Goal: Task Accomplishment & Management: Manage account settings

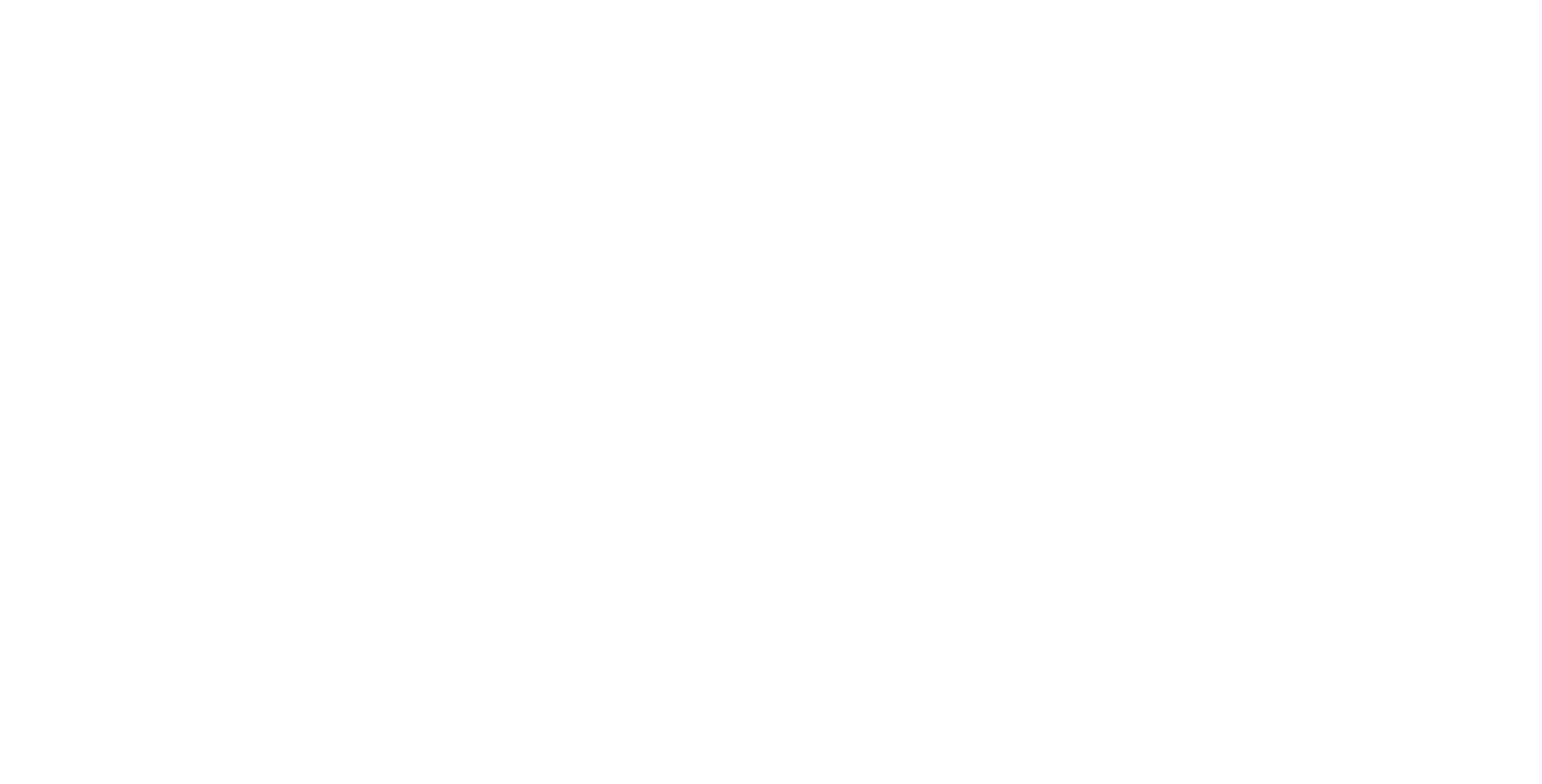
click at [814, 7] on html at bounding box center [771, 3] width 1542 height 7
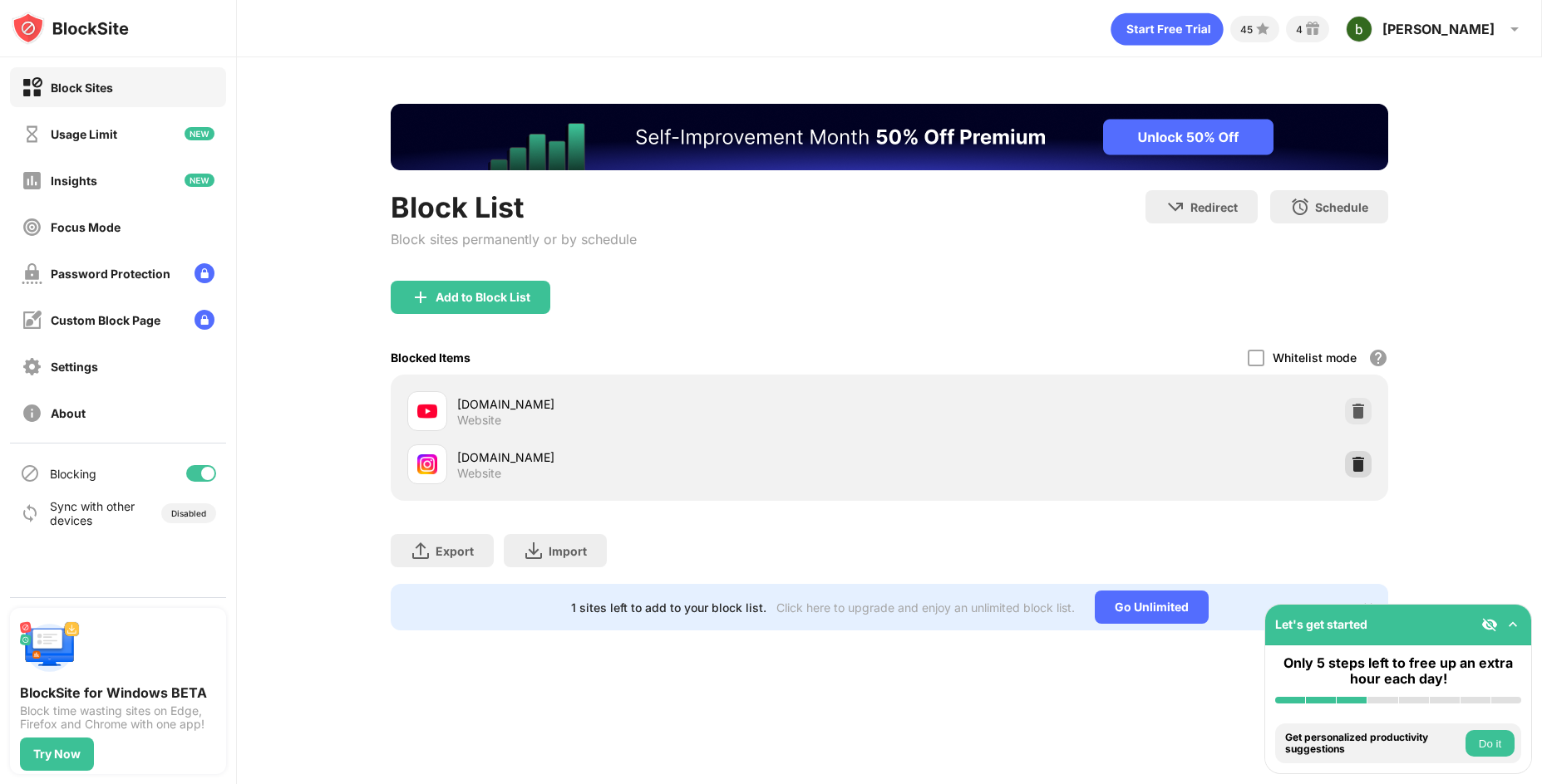
click at [1361, 462] on img at bounding box center [1359, 464] width 17 height 17
